Goal: Task Accomplishment & Management: Manage account settings

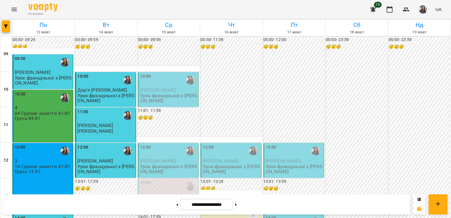
scroll to position [316, 0]
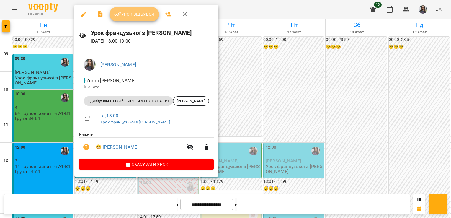
click at [133, 14] on span "Урок відбувся" at bounding box center [134, 14] width 40 height 7
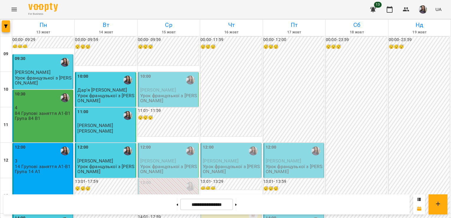
scroll to position [307, 0]
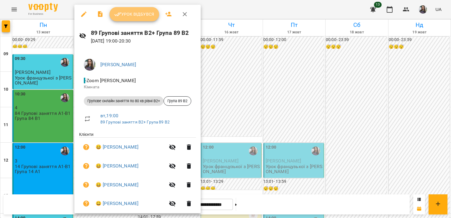
click at [124, 14] on span "Урок відбувся" at bounding box center [134, 14] width 40 height 7
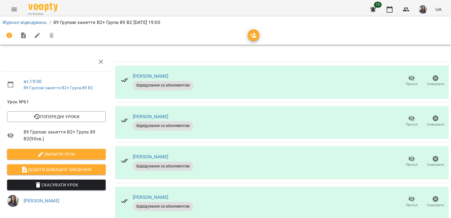
click at [408, 78] on icon "button" at bounding box center [411, 79] width 6 height 6
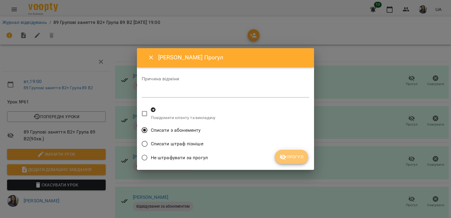
click at [298, 160] on span "Прогул" at bounding box center [291, 156] width 24 height 7
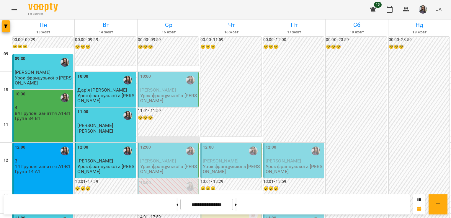
scroll to position [337, 0]
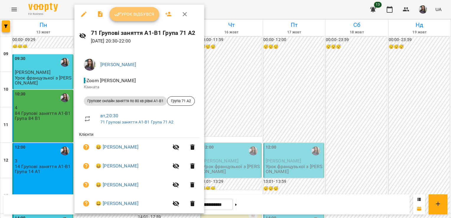
click at [127, 17] on span "Урок відбувся" at bounding box center [134, 14] width 40 height 7
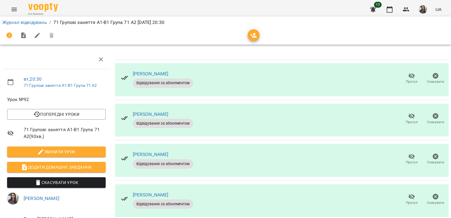
scroll to position [70, 0]
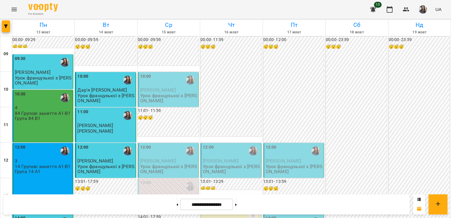
click at [288, 112] on div "00:00 - 12:00 😴😴😴" at bounding box center [293, 90] width 61 height 106
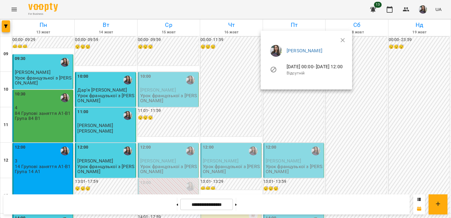
click at [239, 108] on div at bounding box center [225, 109] width 451 height 218
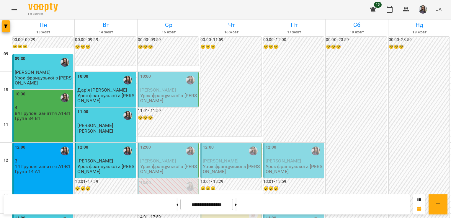
scroll to position [287, 0]
